Goal: Transaction & Acquisition: Purchase product/service

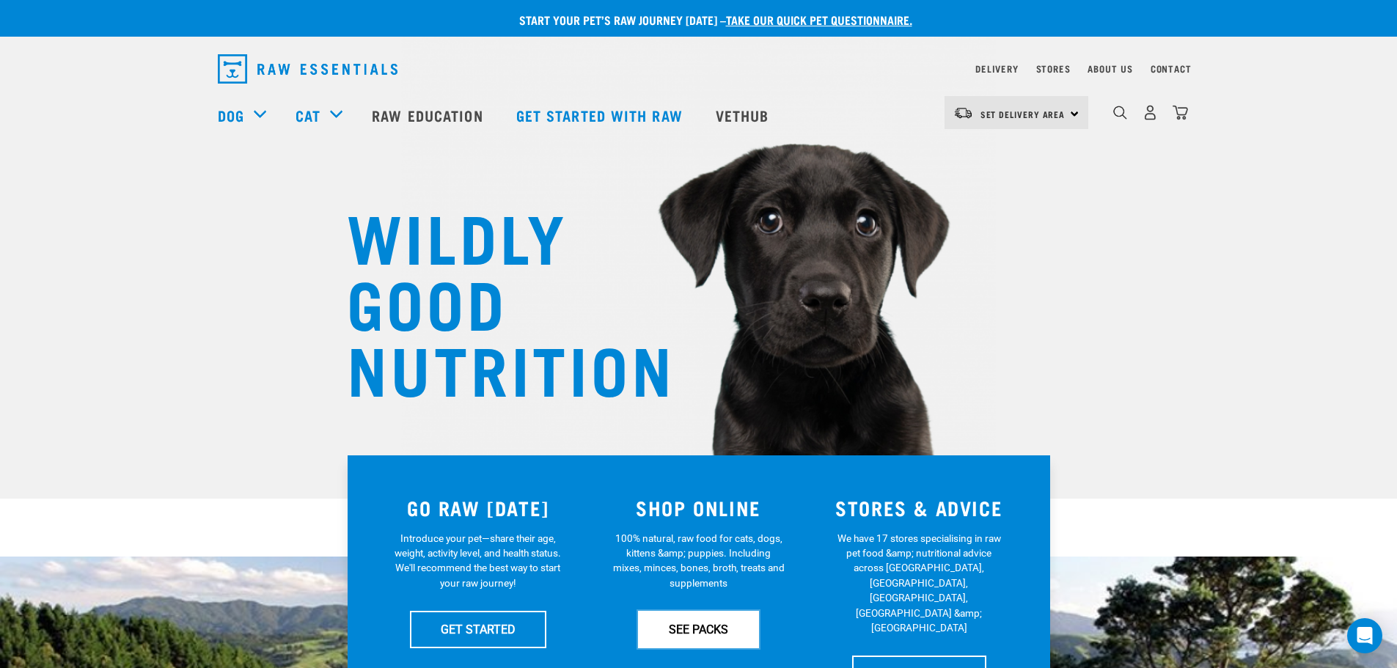
click at [697, 634] on link "SEE PACKS" at bounding box center [698, 629] width 121 height 37
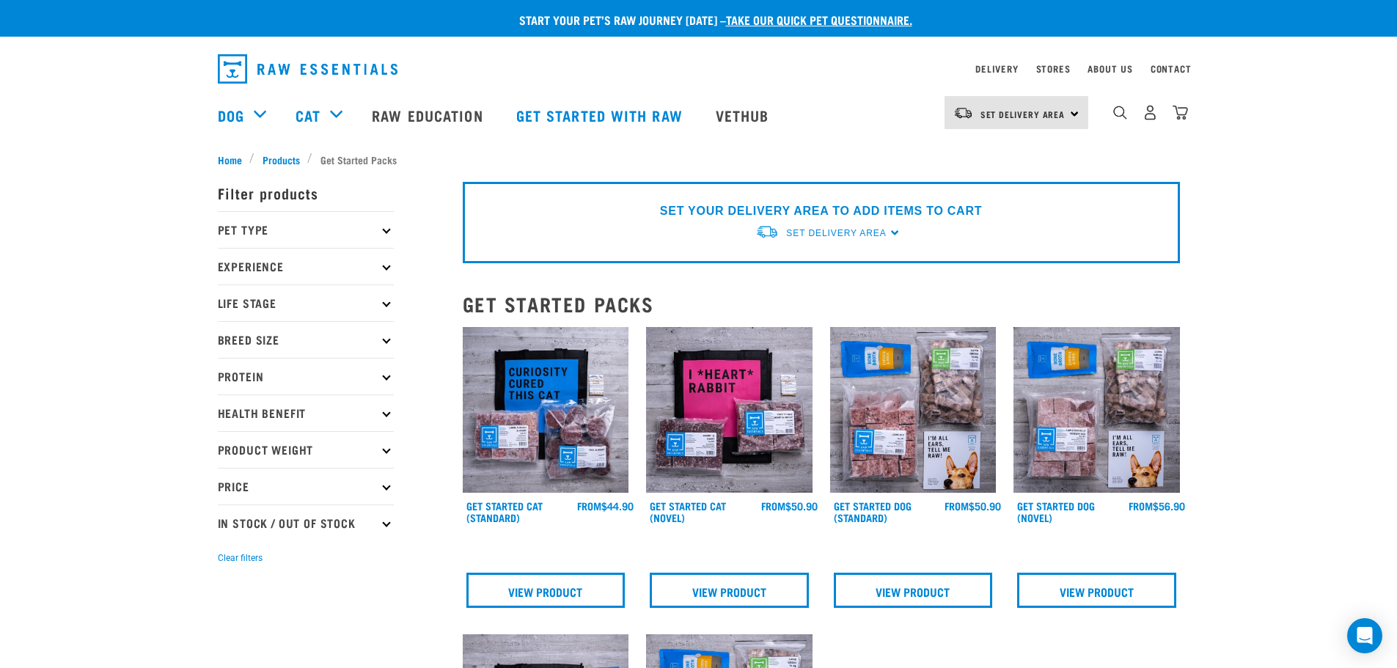
click at [293, 230] on p "Pet Type" at bounding box center [306, 229] width 176 height 37
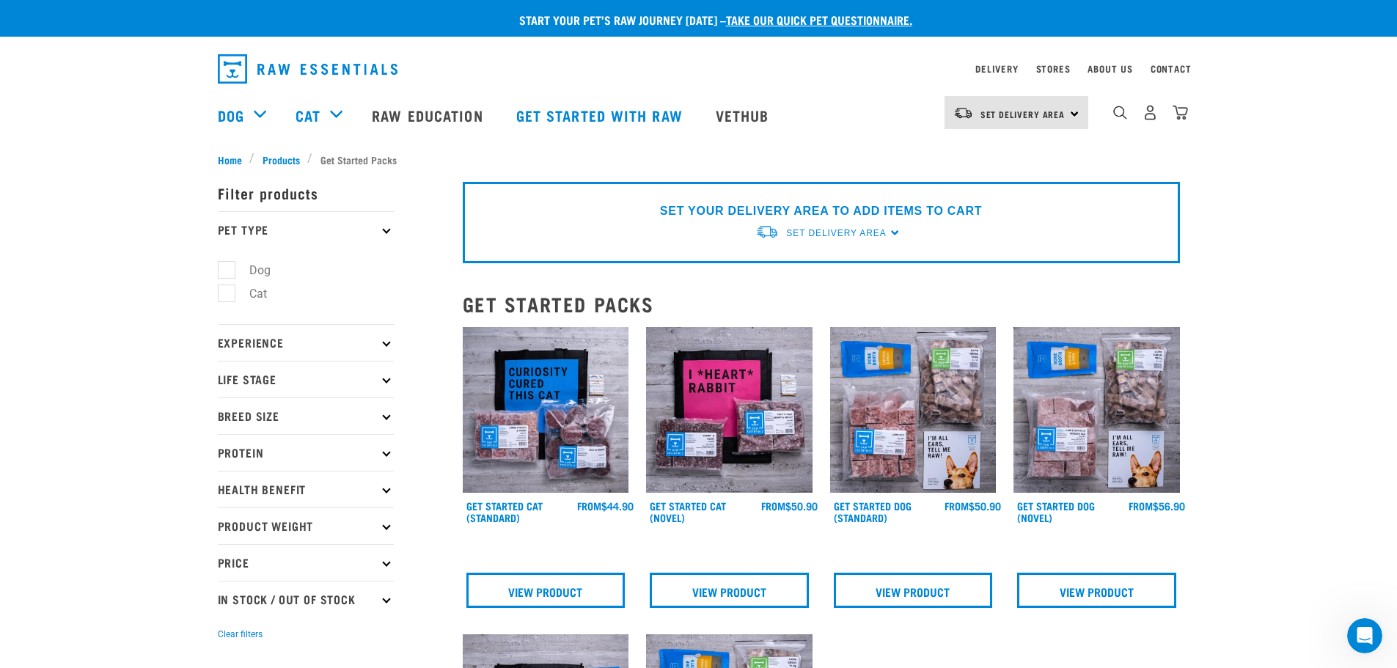
click at [117, 229] on div "Start your pet’s raw journey today – take our quick pet questionnaire. Delivery…" at bounding box center [698, 602] width 1397 height 1205
